Goal: Task Accomplishment & Management: Manage account settings

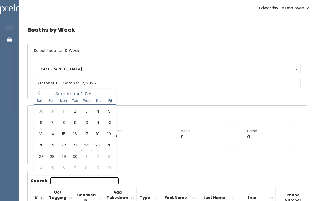
click at [110, 94] on icon at bounding box center [111, 93] width 6 height 6
click at [111, 93] on icon at bounding box center [111, 93] width 6 height 6
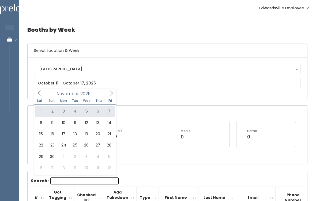
type input "November 1 to November 7"
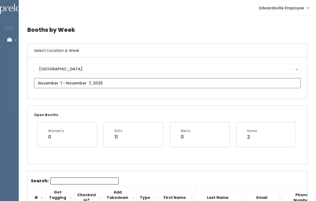
click at [133, 82] on input "text" at bounding box center [167, 83] width 267 height 10
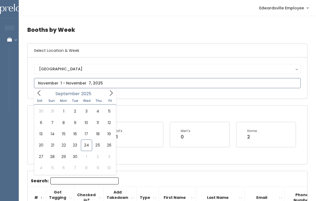
click at [114, 96] on span at bounding box center [111, 93] width 10 height 8
click at [105, 97] on div "[DATE]" at bounding box center [75, 93] width 62 height 8
click at [106, 96] on span at bounding box center [111, 93] width 10 height 8
type input "[DATE] to [DATE]"
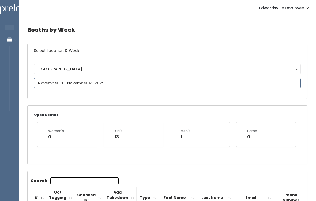
click at [137, 85] on input "text" at bounding box center [167, 83] width 267 height 10
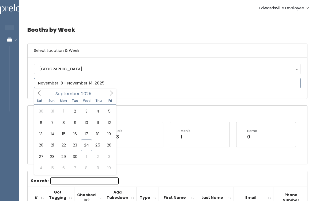
click at [109, 92] on icon at bounding box center [111, 93] width 6 height 6
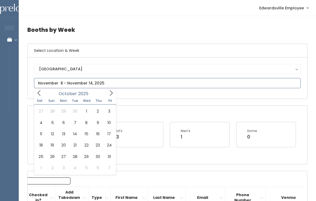
scroll to position [0, 48]
